Goal: Information Seeking & Learning: Learn about a topic

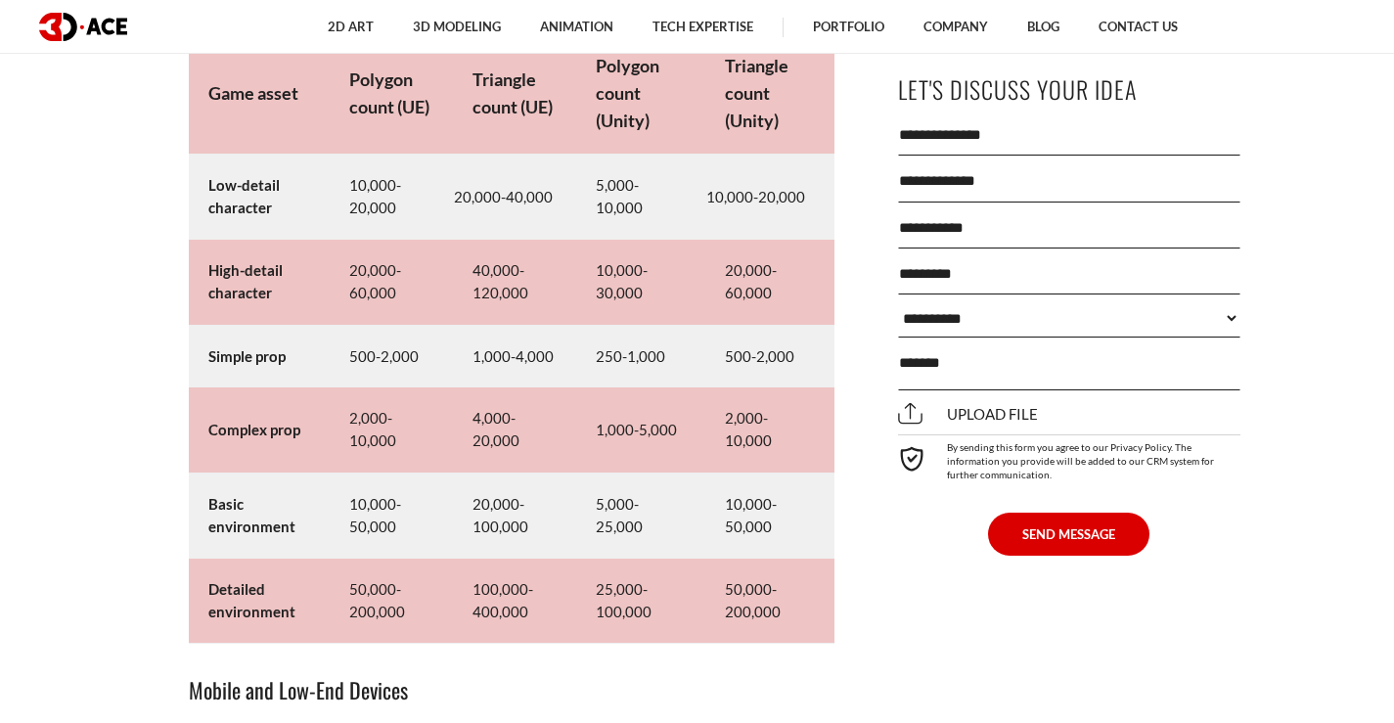
scroll to position [9393, 0]
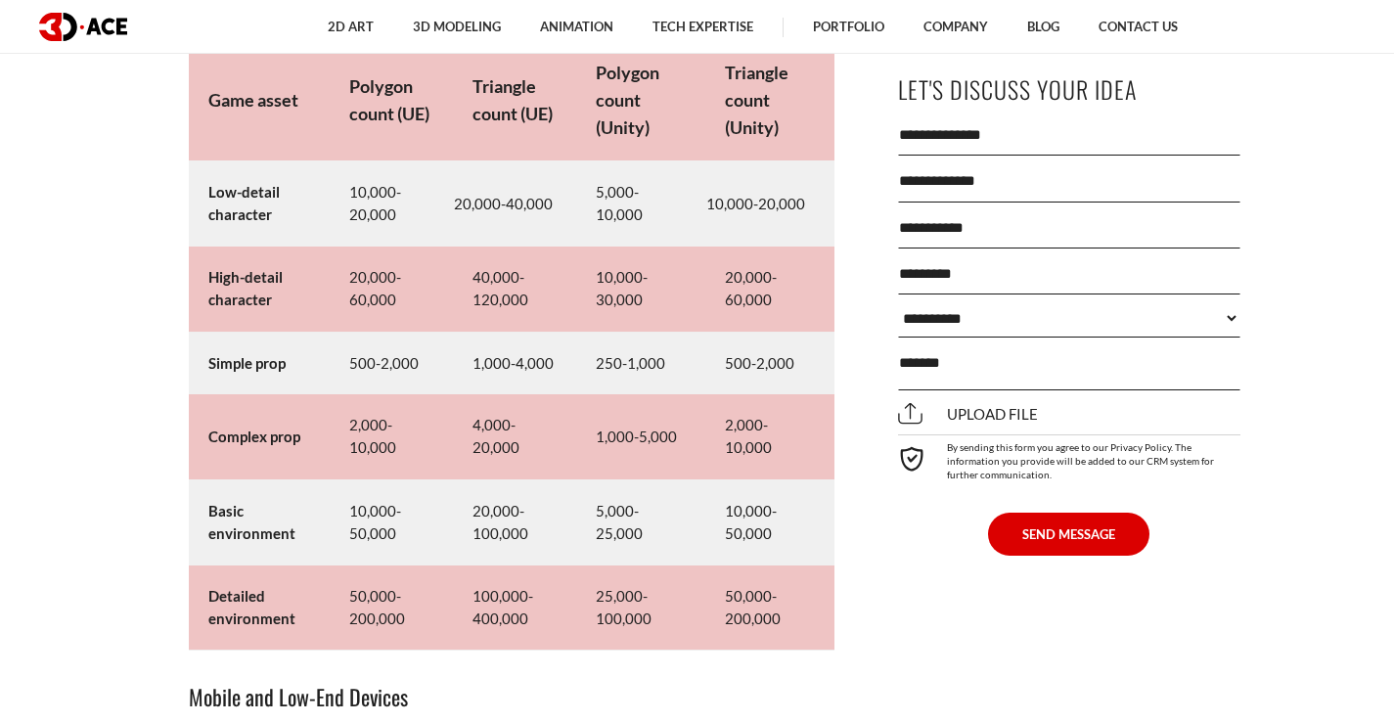
click at [645, 443] on td "1,000-5,000" at bounding box center [640, 436] width 129 height 85
click at [587, 456] on td "1,000-5,000" at bounding box center [640, 436] width 129 height 85
drag, startPoint x: 727, startPoint y: 263, endPoint x: 784, endPoint y: 309, distance: 73.0
click at [784, 309] on td "20,000-60,000" at bounding box center [769, 289] width 129 height 85
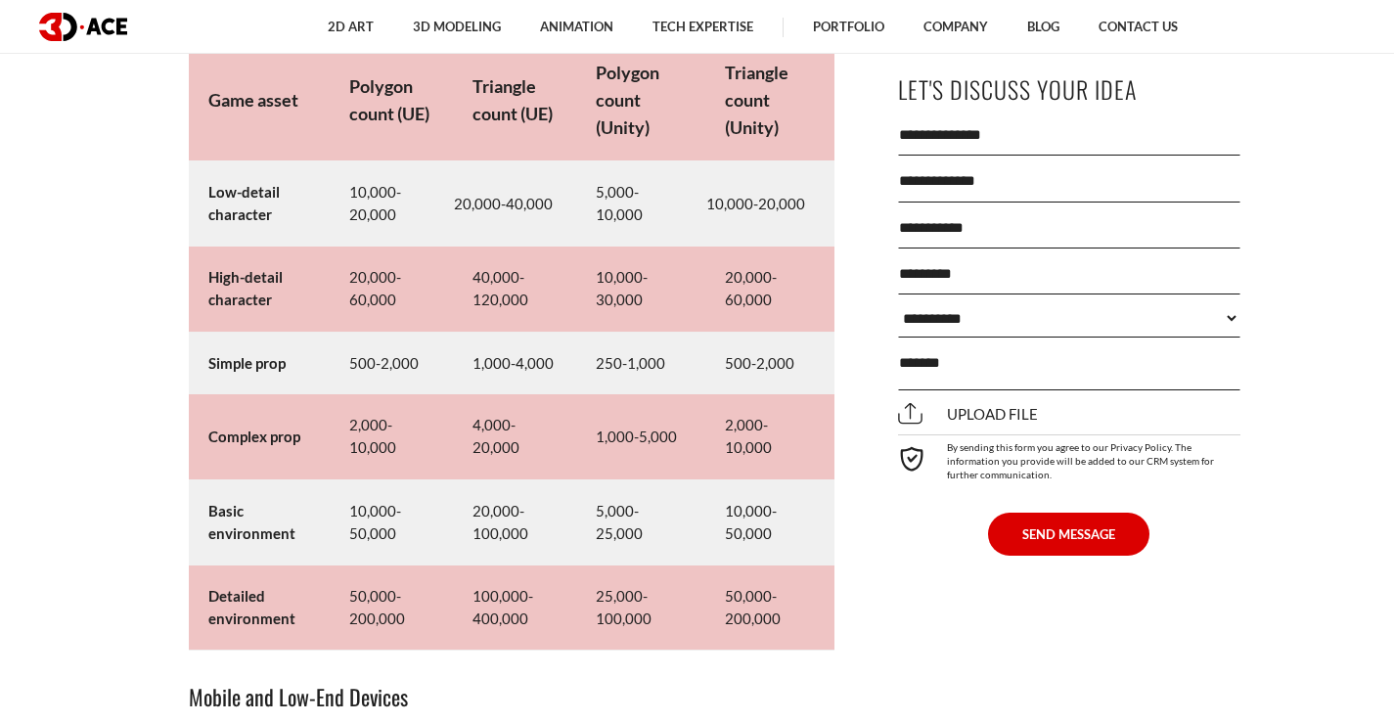
click at [616, 291] on td "10,000-30,000" at bounding box center [640, 289] width 129 height 85
click at [655, 359] on td "250-1,000" at bounding box center [640, 363] width 129 height 63
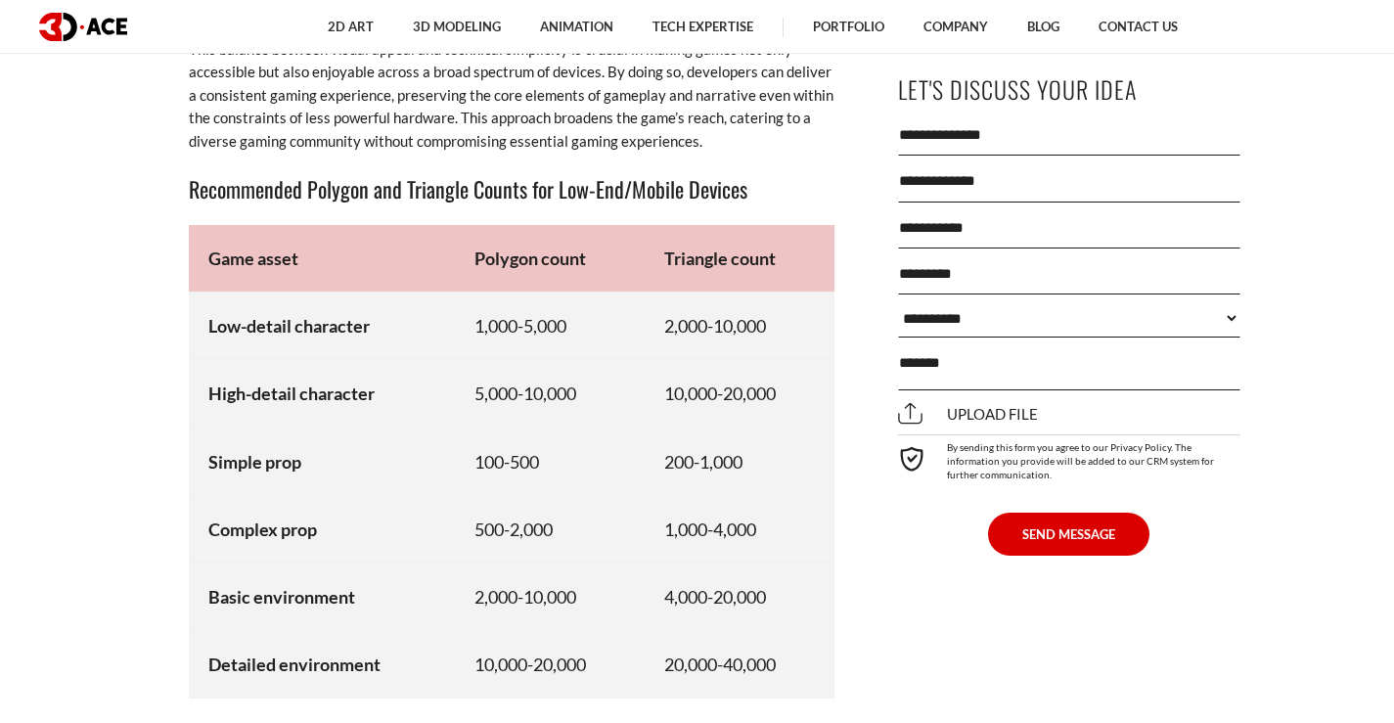
scroll to position [10273, 0]
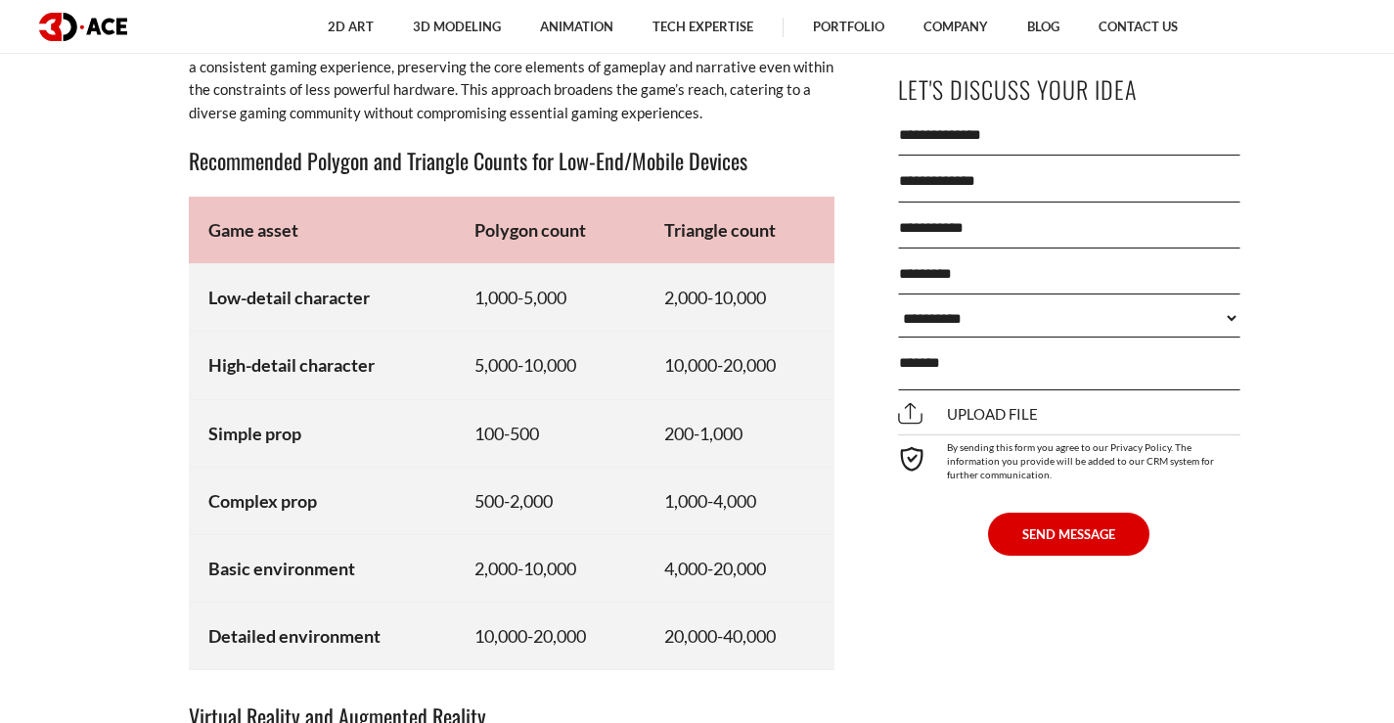
click at [741, 285] on td "2,000-10,000" at bounding box center [740, 298] width 190 height 68
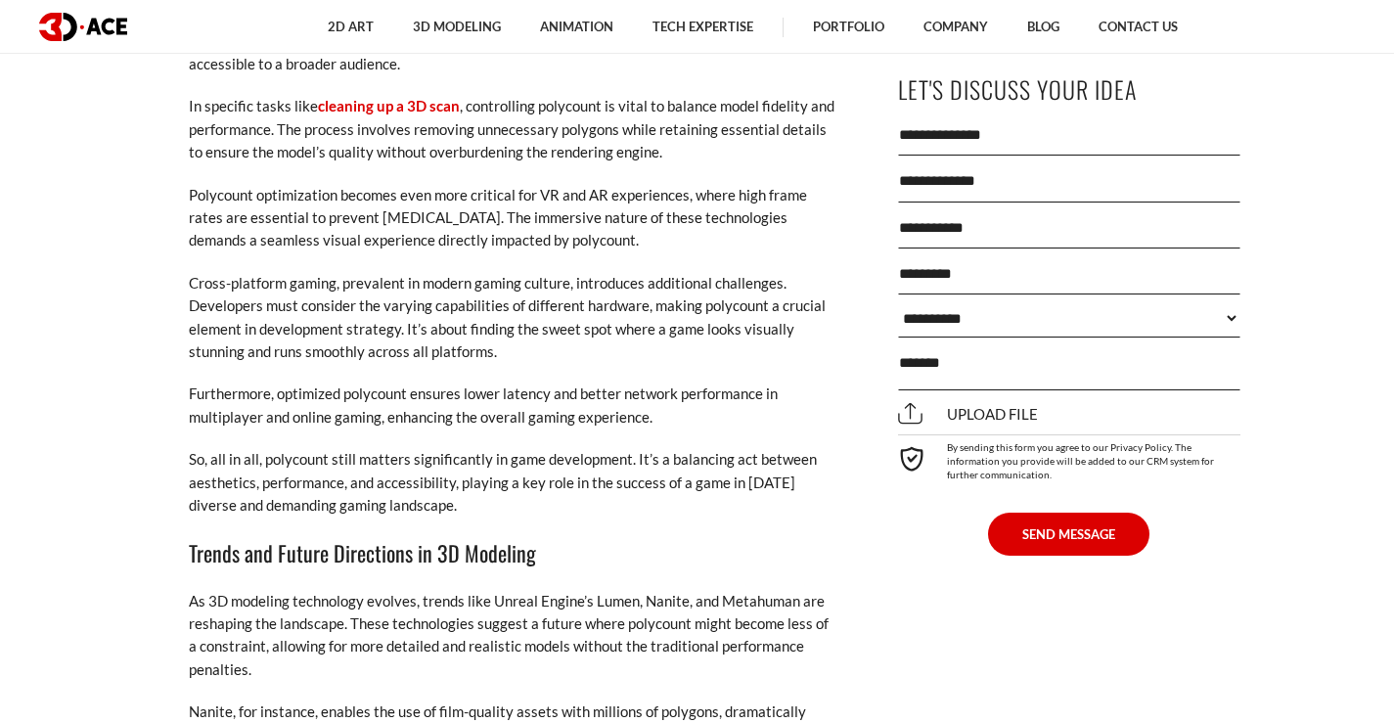
scroll to position [12132, 0]
